Goal: Find specific page/section: Find specific page/section

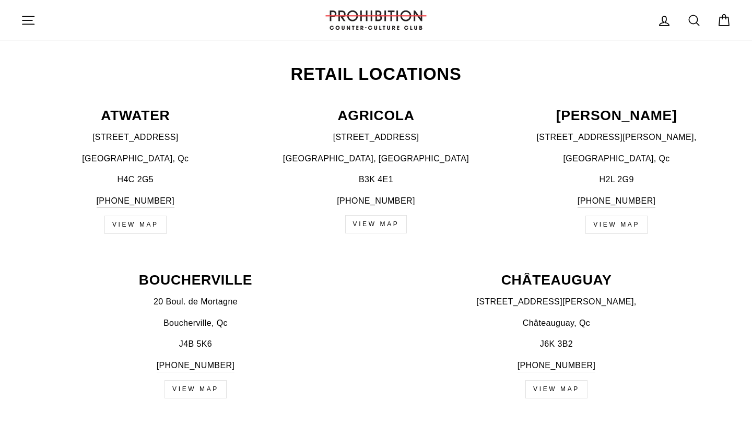
scroll to position [402, 0]
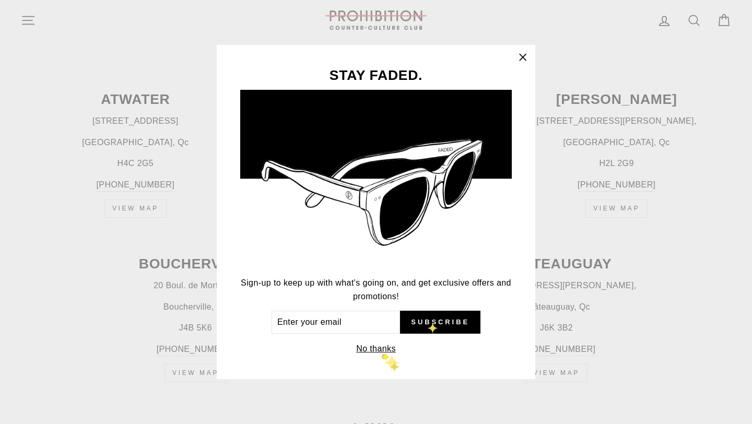
click at [382, 350] on button "No thanks" at bounding box center [376, 349] width 46 height 15
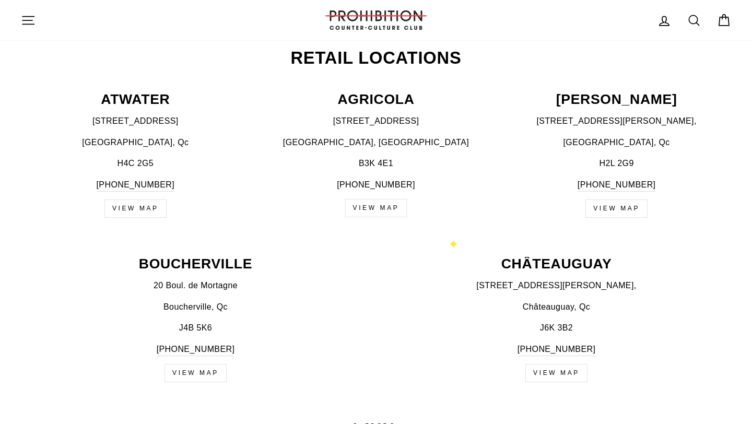
scroll to position [0, 0]
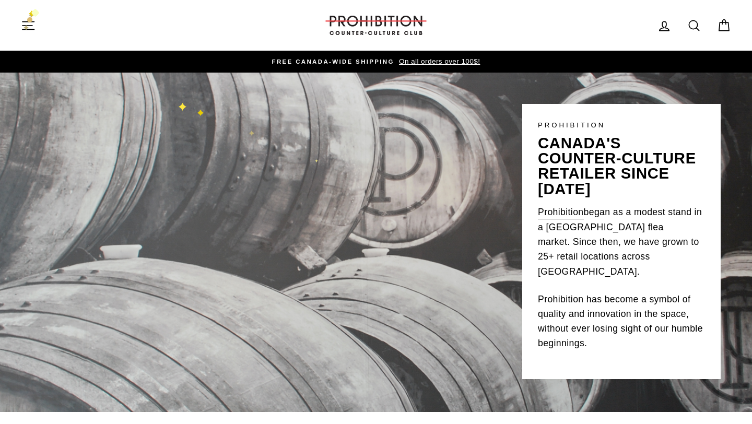
click at [24, 22] on icon "button" at bounding box center [28, 25] width 15 height 15
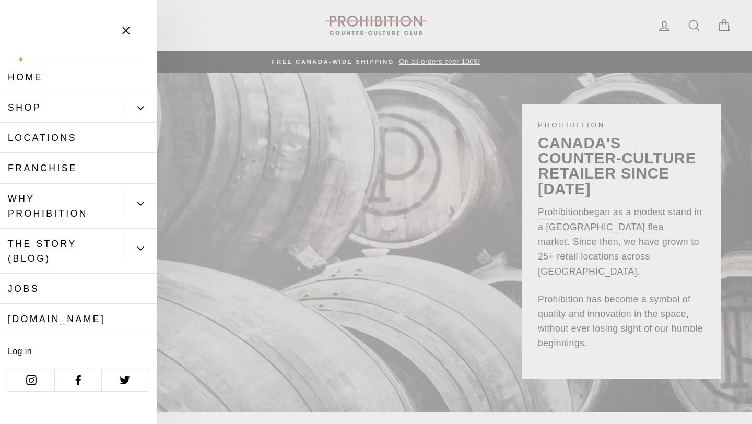
click at [48, 103] on link "Shop" at bounding box center [62, 107] width 125 height 30
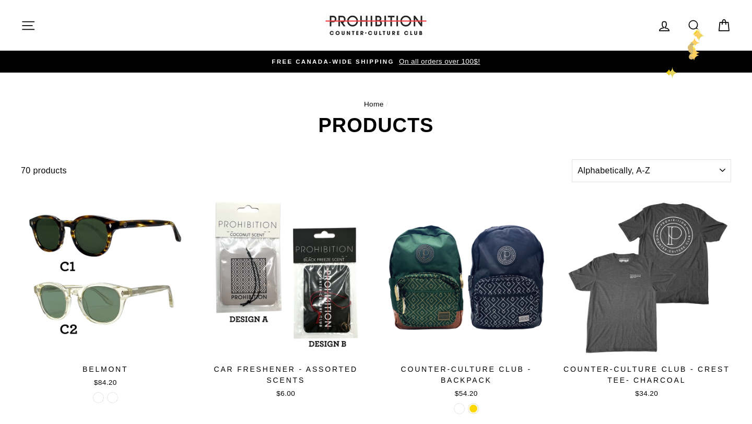
click at [694, 27] on icon at bounding box center [694, 25] width 15 height 15
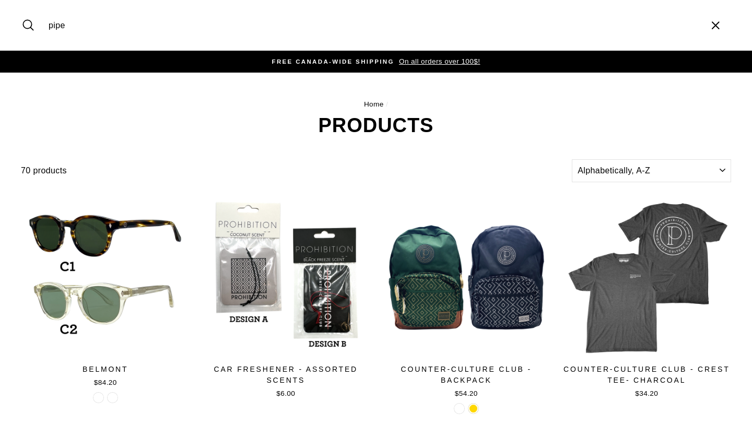
type input "pipe"
click at [21, 8] on button "Search" at bounding box center [32, 25] width 22 height 35
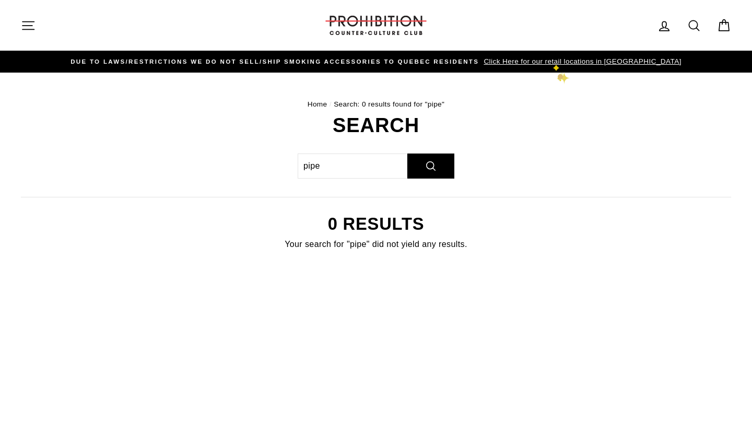
click at [553, 62] on span "Click Here for our retail locations in [GEOGRAPHIC_DATA]" at bounding box center [581, 61] width 200 height 8
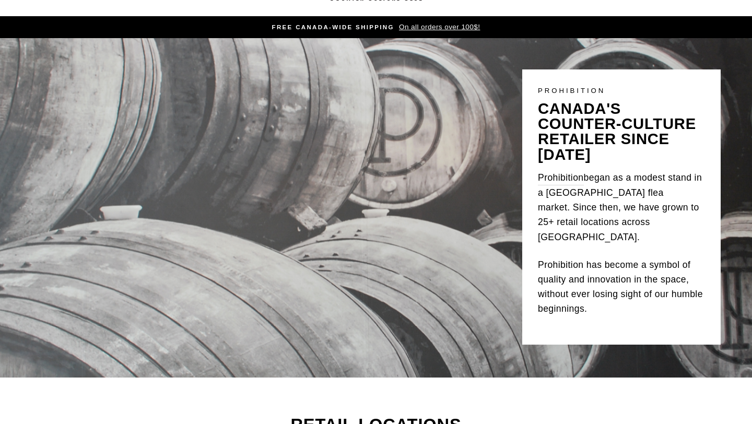
scroll to position [304, 0]
